Goal: Navigation & Orientation: Find specific page/section

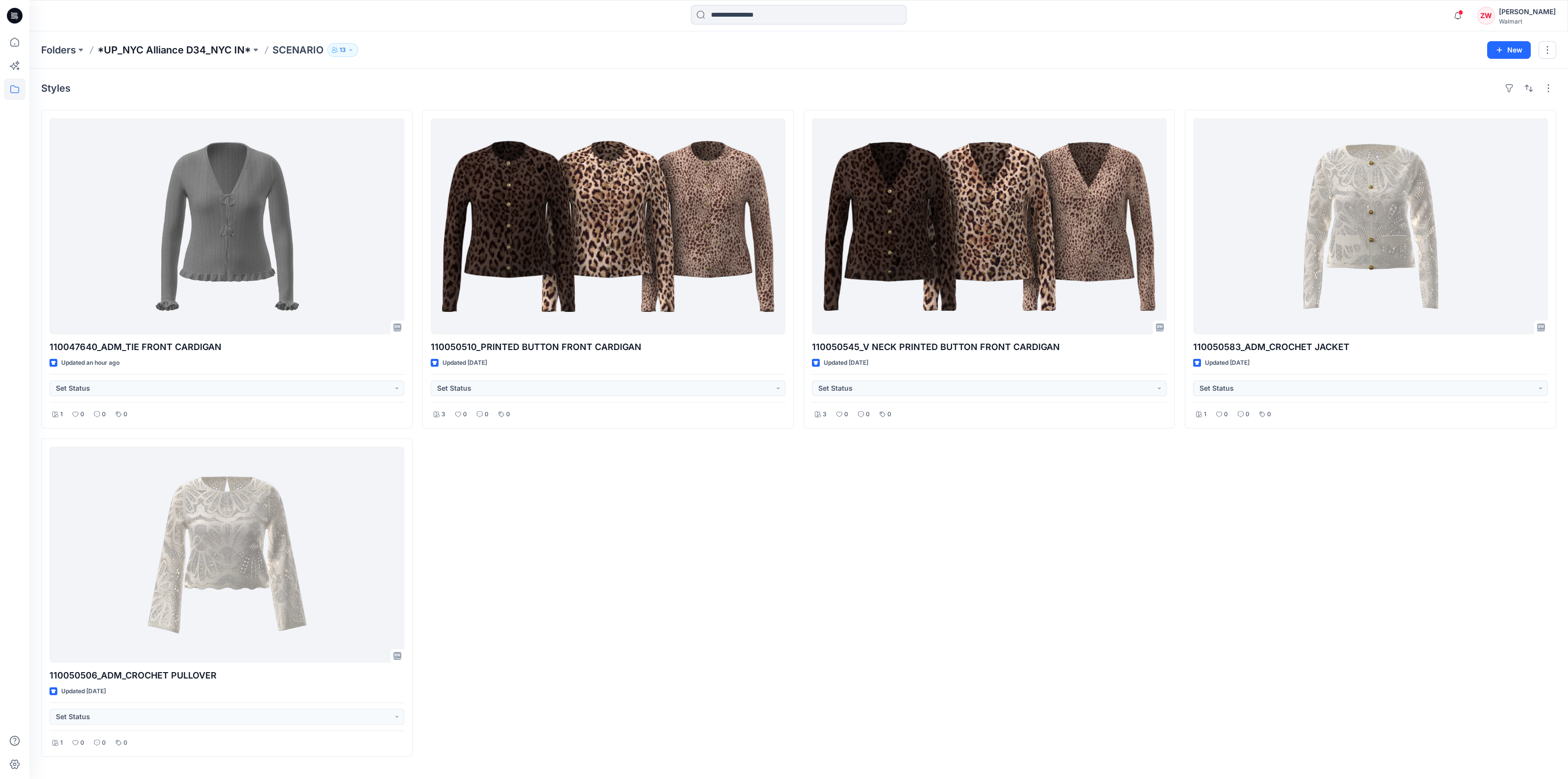
click at [130, 52] on p "*UP_NYC Alliance D34_NYC IN*" at bounding box center [174, 50] width 153 height 13
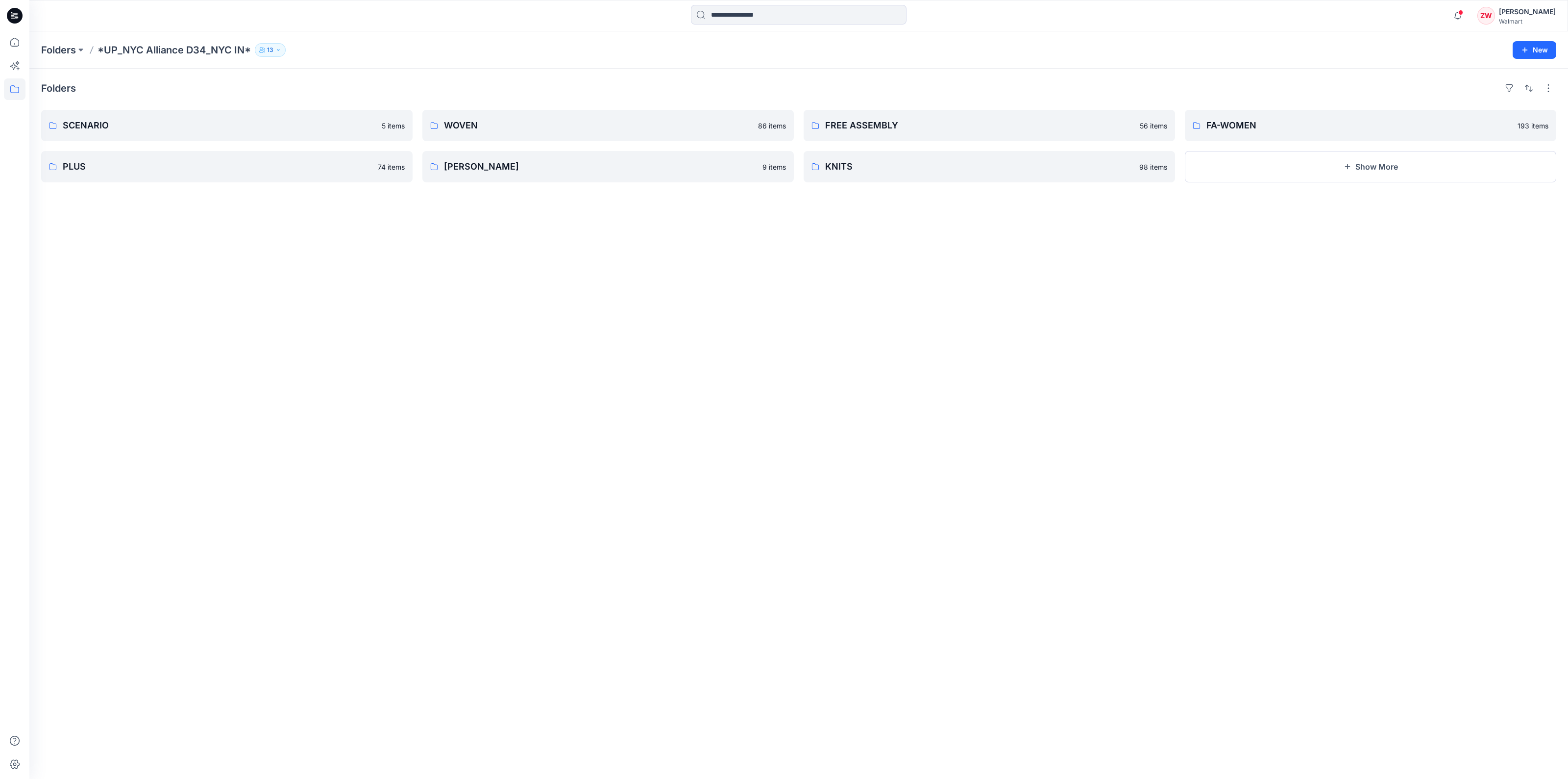
click at [1315, 183] on div "Folders SCENARIO 5 items PLUS 74 items WOVEN 86 items [PERSON_NAME] 9 items FRE…" at bounding box center [798, 423] width 1538 height 710
click at [1314, 165] on button "Show More" at bounding box center [1370, 166] width 371 height 31
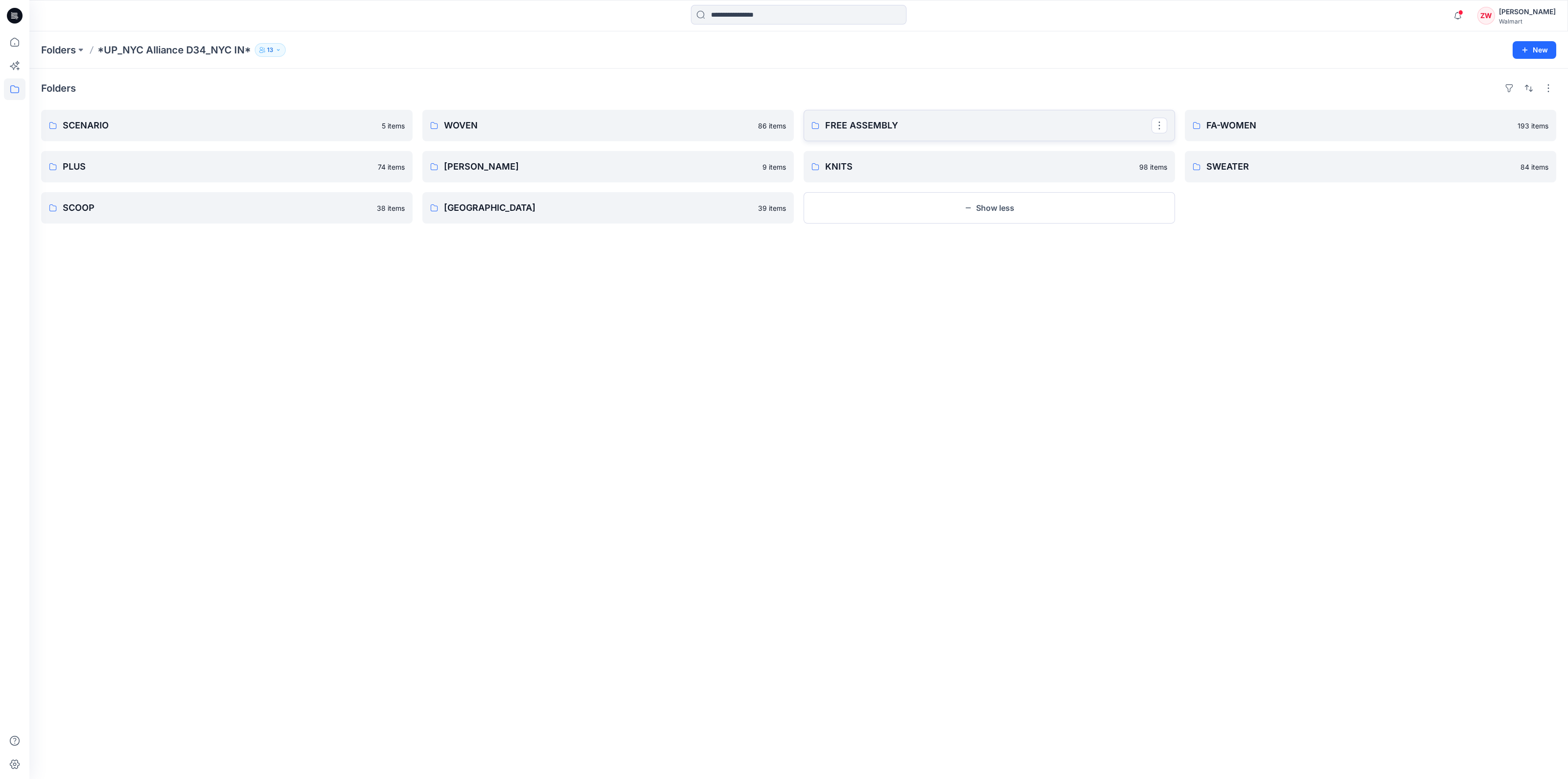
click at [900, 135] on link "FREE ASSEMBLY" at bounding box center [989, 125] width 371 height 31
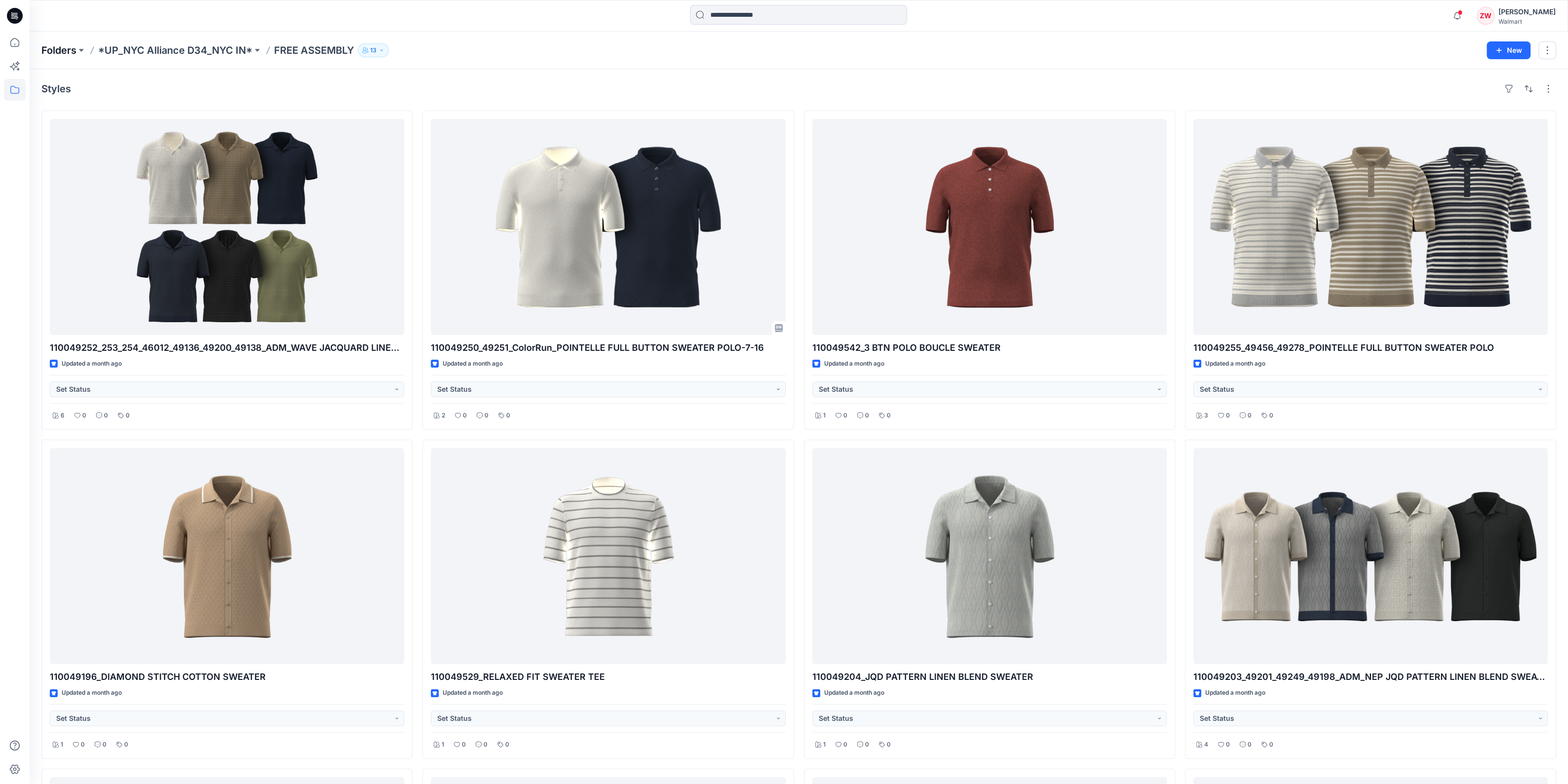
click at [57, 48] on p "Folders" at bounding box center [58, 50] width 35 height 13
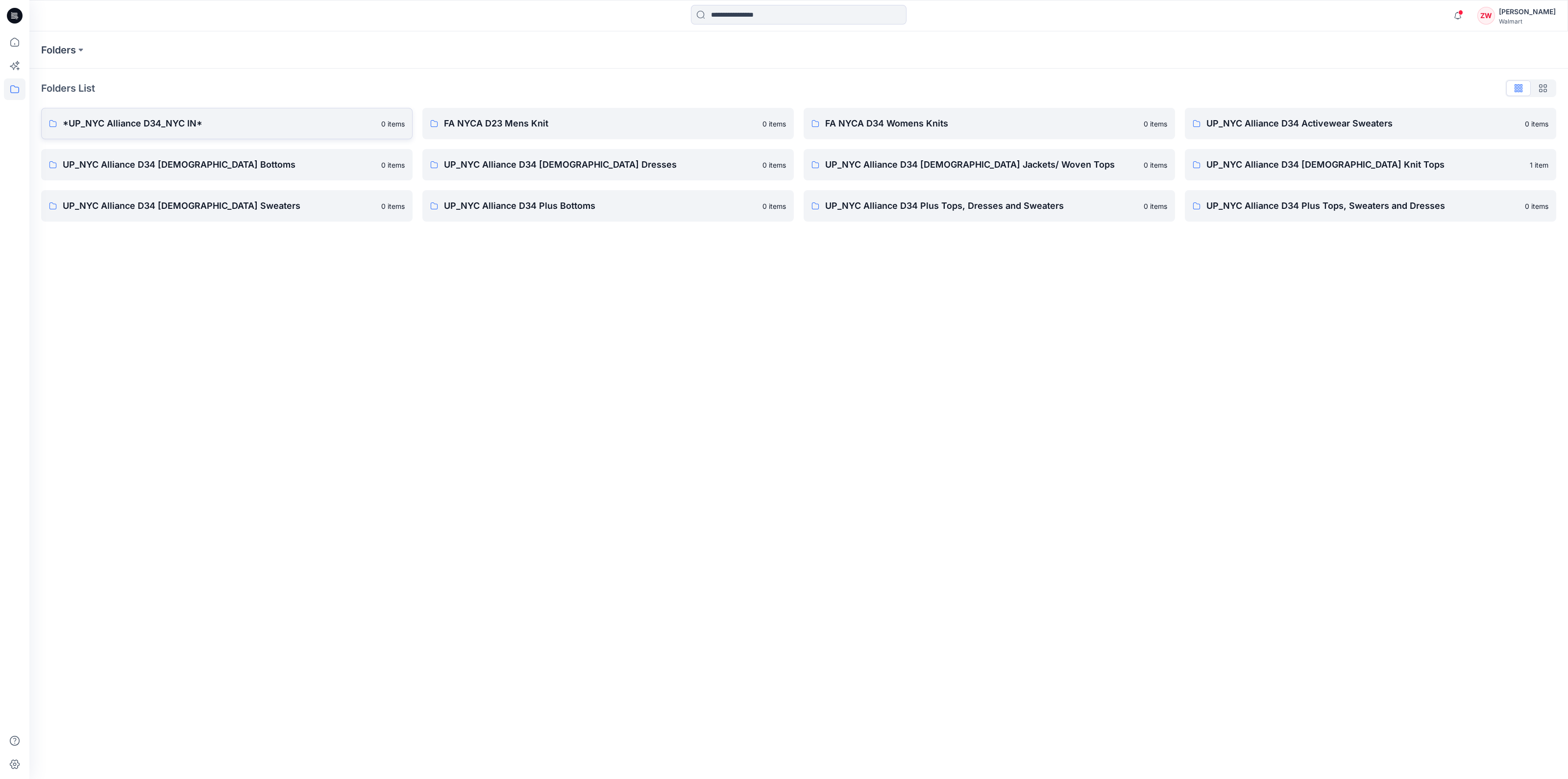
click at [93, 123] on p "*UP_NYC Alliance D34_NYC IN*" at bounding box center [219, 123] width 312 height 13
